Goal: Task Accomplishment & Management: Manage account settings

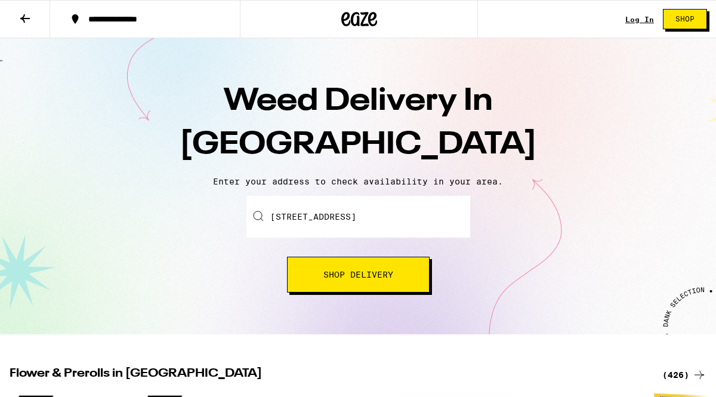
click at [405, 262] on button "Shop Delivery" at bounding box center [358, 274] width 143 height 36
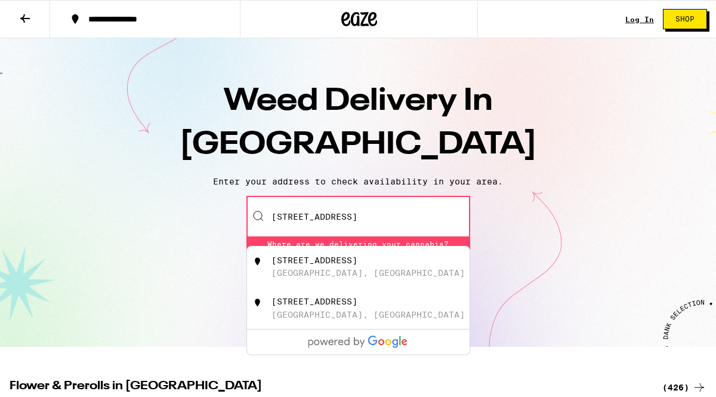
click at [380, 262] on div "1311 S Villa Way Walnut Creek, CA" at bounding box center [377, 266] width 213 height 23
type input "1311 S Villa Way, Walnut Creek, CA"
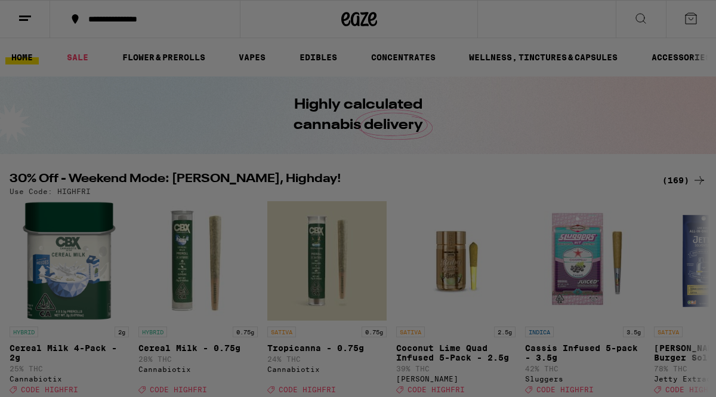
scroll to position [252, 0]
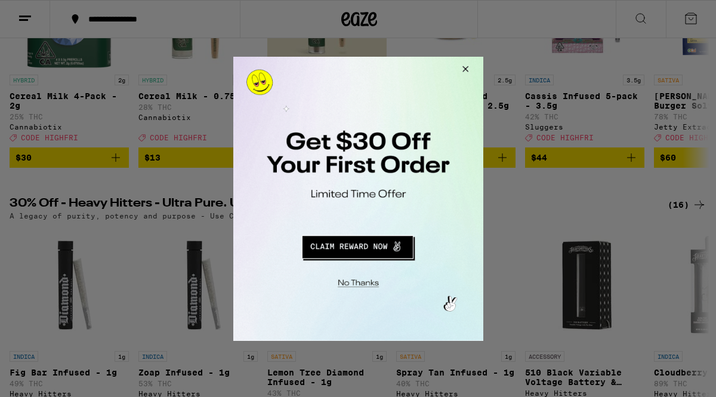
click at [363, 251] on button "Redirect to URL" at bounding box center [357, 244] width 208 height 29
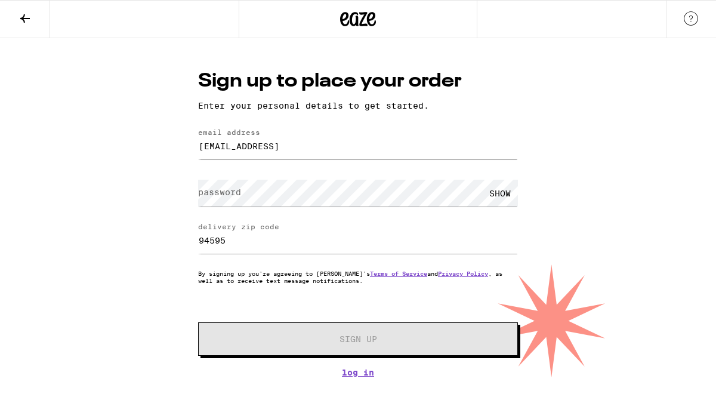
type input "briandavidcrowder@gmail.com"
click at [224, 178] on div "SHOW" at bounding box center [358, 192] width 320 height 35
click at [215, 196] on label "password" at bounding box center [219, 192] width 43 height 10
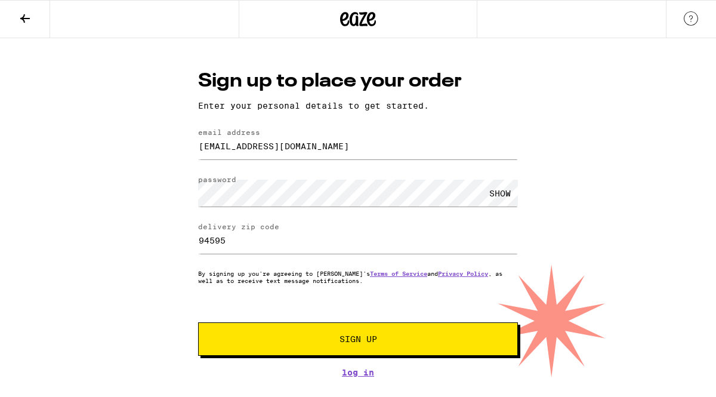
click at [270, 348] on button "Sign Up" at bounding box center [358, 338] width 320 height 33
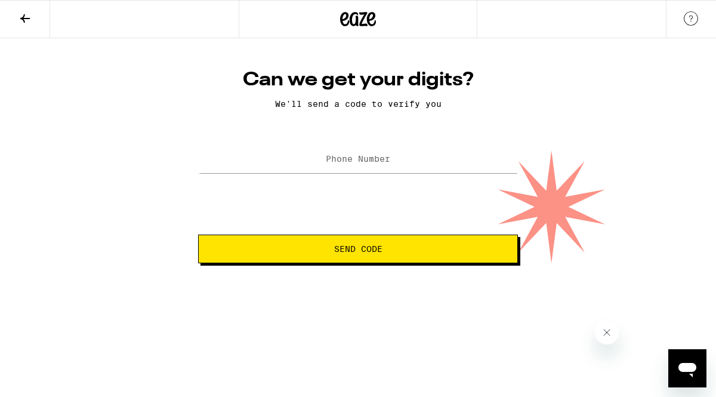
click at [326, 161] on label "Phone Number" at bounding box center [358, 159] width 64 height 10
type input "(650) 885-5617"
click at [360, 241] on button "Send Code" at bounding box center [358, 248] width 320 height 29
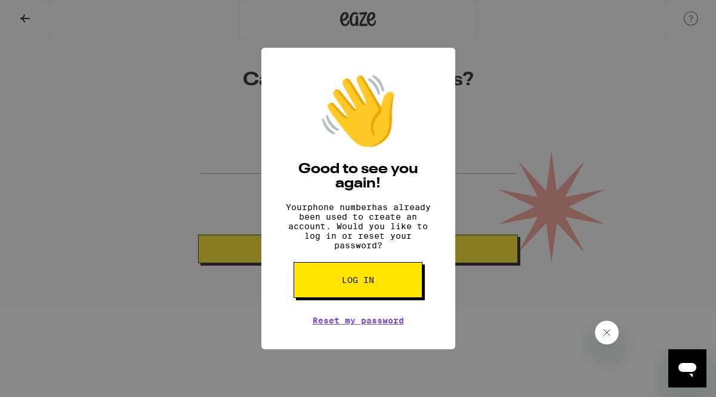
click at [232, 115] on div "👋 Good to see you again! Your phone number has already been used to create an a…" at bounding box center [358, 198] width 716 height 397
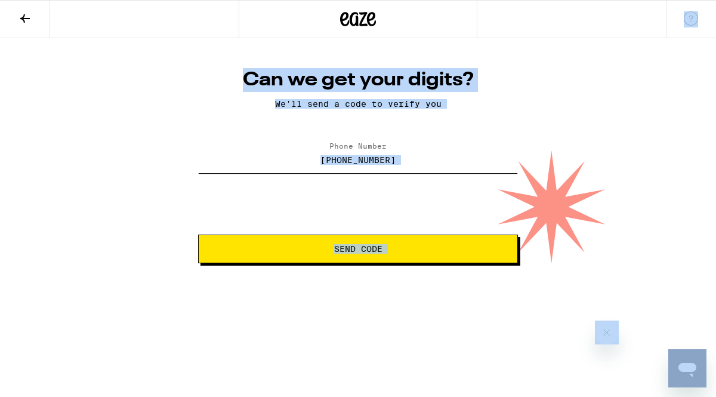
click at [301, 159] on input "(650) 885-5617" at bounding box center [358, 159] width 320 height 27
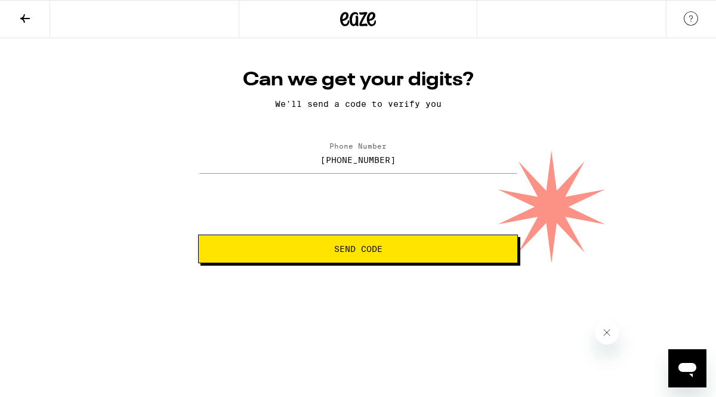
click at [341, 259] on button "Send Code" at bounding box center [358, 248] width 320 height 29
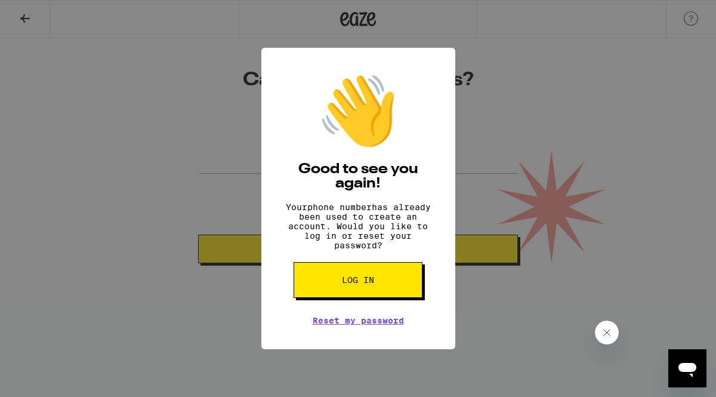
click at [380, 278] on button "Log in" at bounding box center [357, 280] width 129 height 36
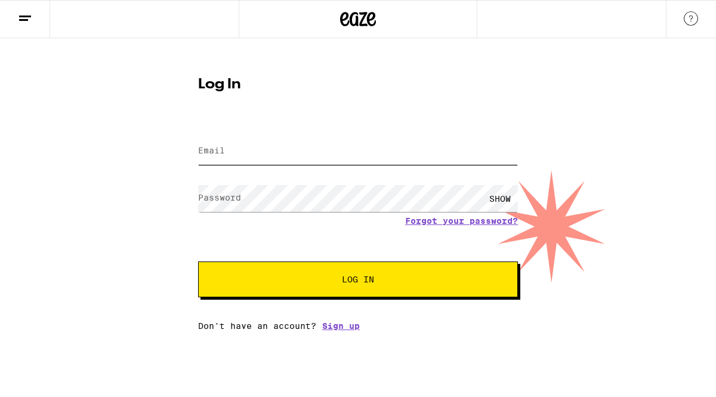
click at [293, 160] on input "Email" at bounding box center [358, 151] width 320 height 27
type input "briancrowder12@gmail.com"
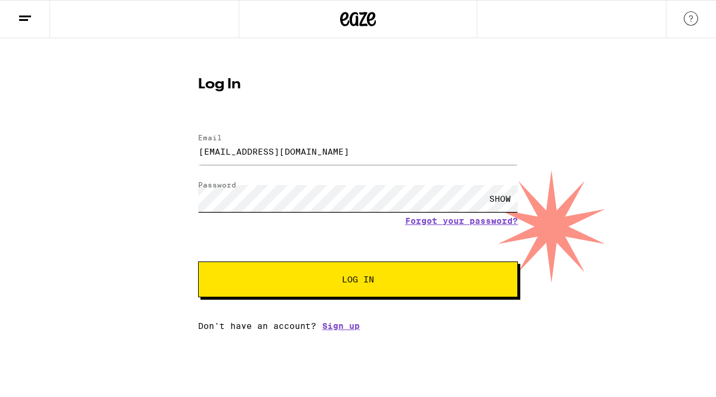
click at [198, 261] on button "Log In" at bounding box center [358, 279] width 320 height 36
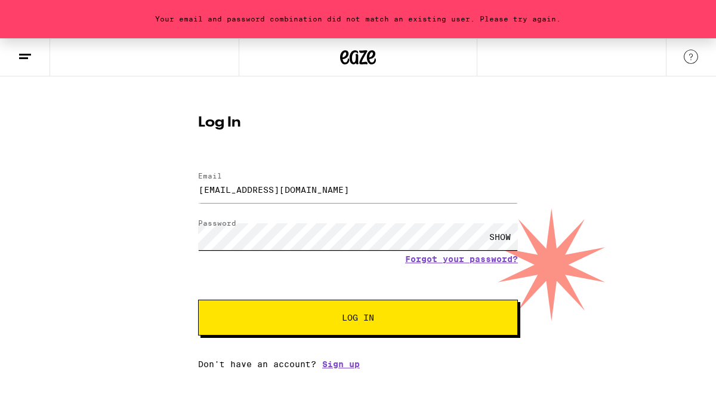
click at [198, 299] on button "Log In" at bounding box center [358, 317] width 320 height 36
click at [498, 265] on form "Email Email briancrowder12@gmail.com Password Password SHOW Forgot your passwor…" at bounding box center [358, 247] width 320 height 175
click at [487, 259] on link "Forgot your password?" at bounding box center [461, 259] width 113 height 10
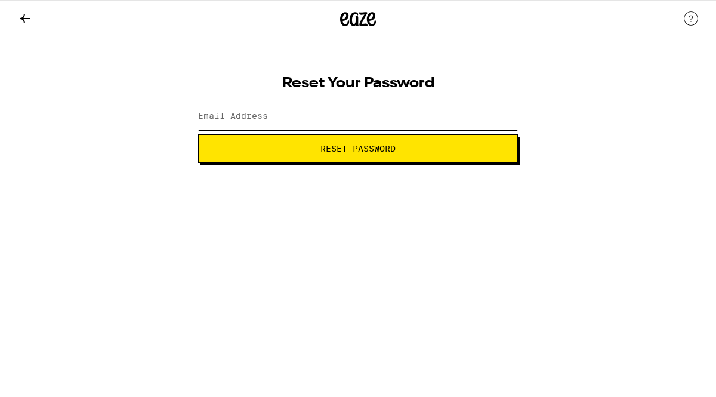
click at [331, 109] on input "Email Address" at bounding box center [358, 116] width 320 height 27
type input "briancrowder12@gmail.com"
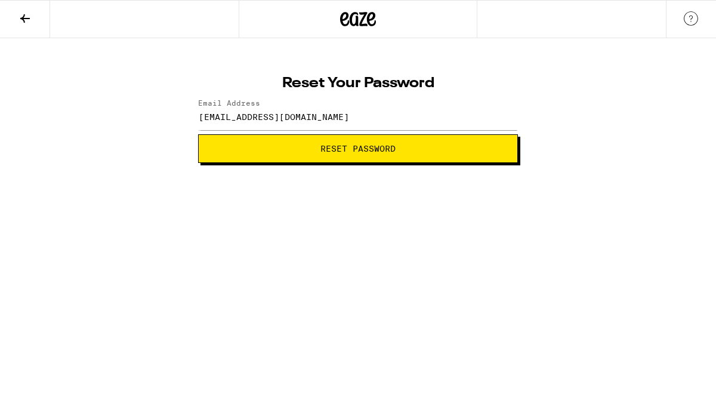
click at [329, 156] on button "Reset Password" at bounding box center [358, 148] width 320 height 29
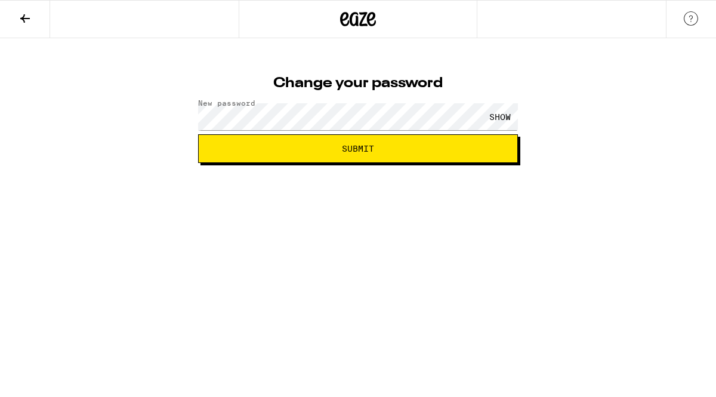
click at [509, 115] on div "SHOW" at bounding box center [500, 116] width 36 height 27
click at [445, 148] on span "Submit" at bounding box center [357, 148] width 299 height 8
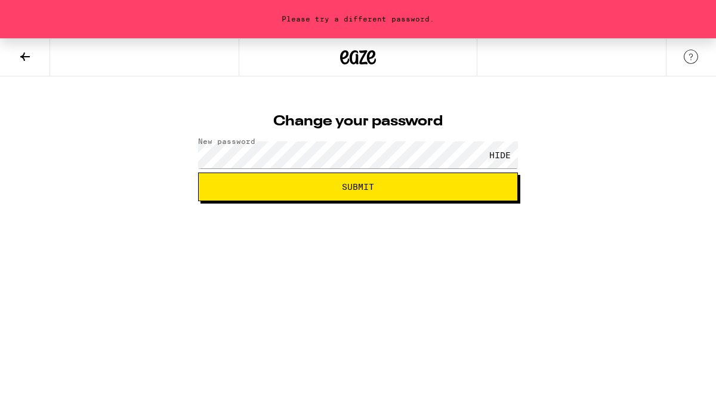
click at [435, 183] on span "Submit" at bounding box center [357, 186] width 299 height 8
